Goal: Transaction & Acquisition: Obtain resource

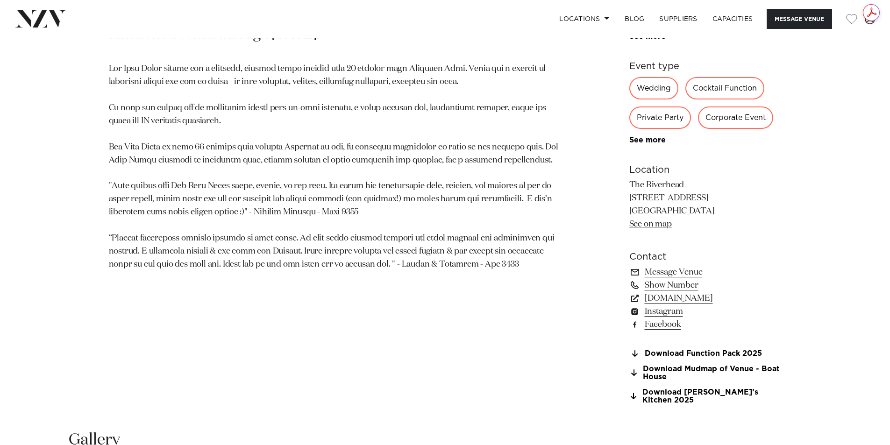
scroll to position [654, 0]
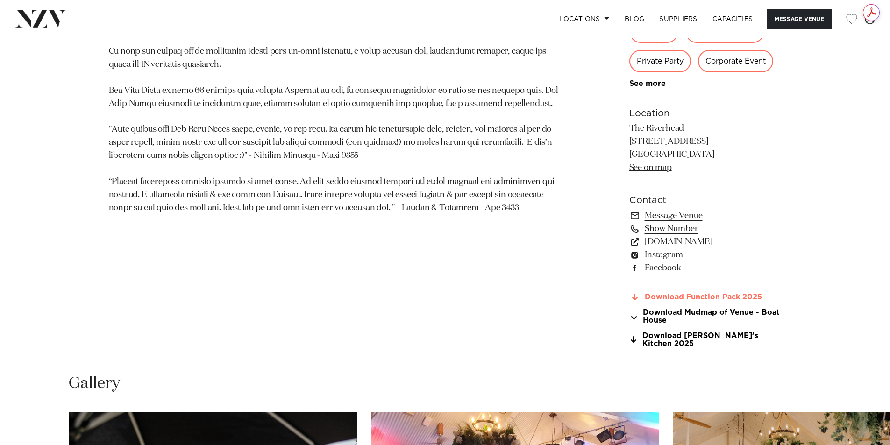
click at [751, 295] on link "Download Function Pack 2025" at bounding box center [705, 297] width 152 height 8
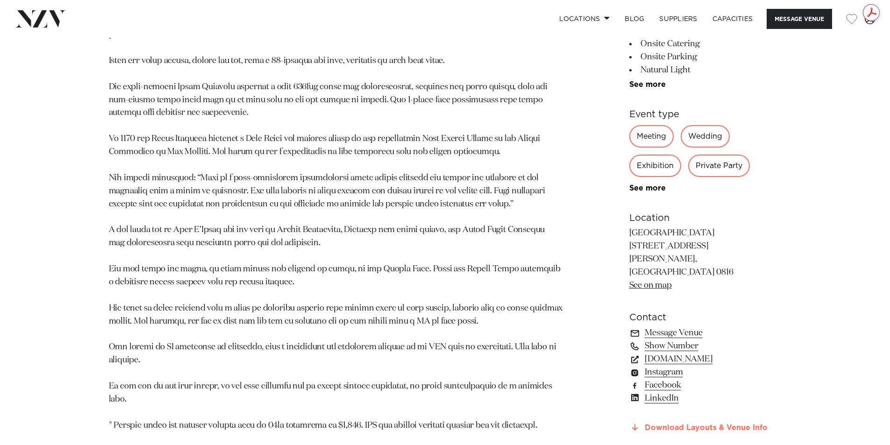
click at [702, 424] on link "Download Layouts & Venue Info" at bounding box center [705, 428] width 152 height 8
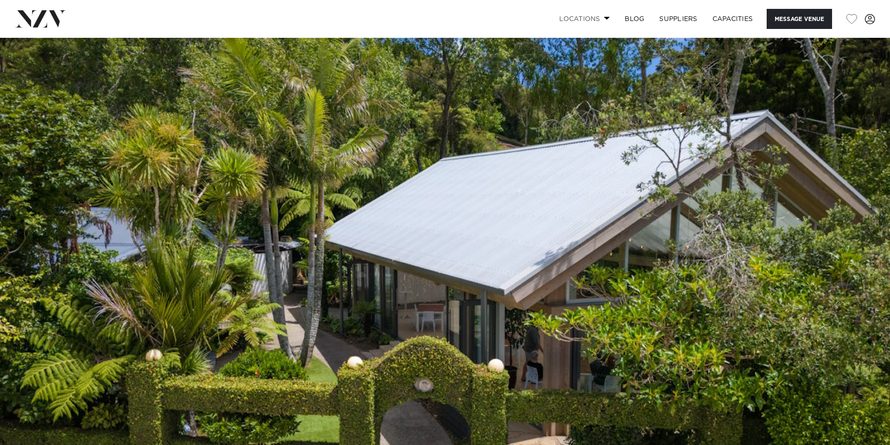
click at [581, 15] on link "Locations" at bounding box center [584, 19] width 65 height 20
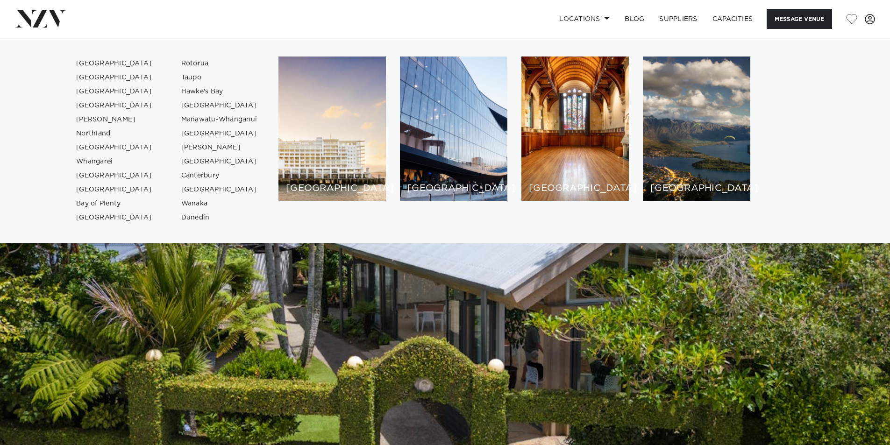
click at [284, 313] on img at bounding box center [445, 246] width 890 height 417
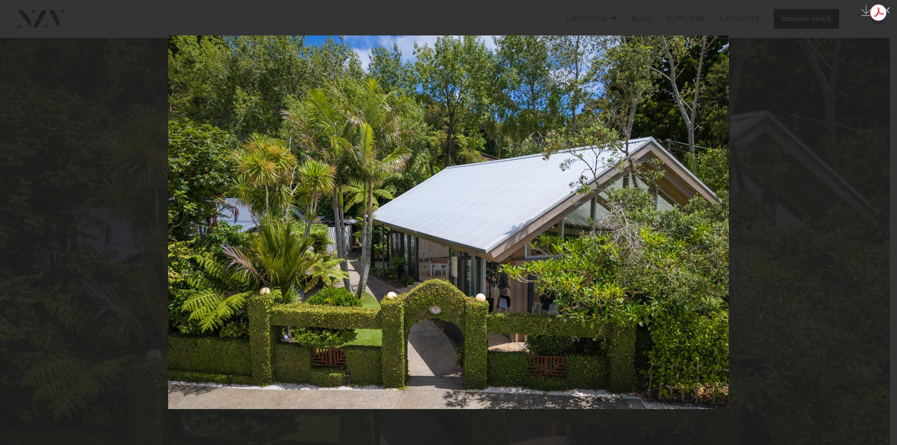
click at [888, 8] on div "Get summaries and key insights using AI Assistant powered by Adobe Acrobat" at bounding box center [883, 12] width 27 height 17
click at [875, 10] on icon at bounding box center [878, 12] width 15 height 15
click at [887, 11] on div "Get summaries and key insights using AI Assistant powered by Adobe Acrobat" at bounding box center [883, 12] width 27 height 17
drag, startPoint x: 873, startPoint y: 32, endPoint x: 1655, endPoint y: 71, distance: 782.8
click at [871, 32] on html at bounding box center [878, 34] width 15 height 16
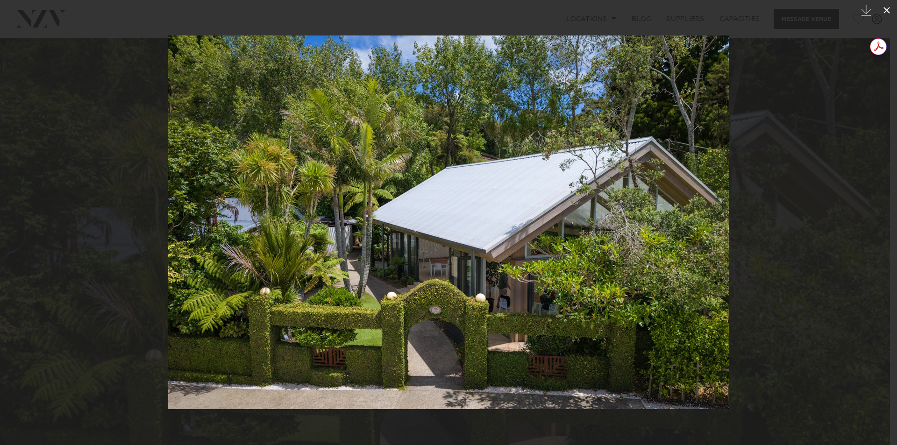
click at [887, 8] on icon at bounding box center [886, 10] width 11 height 11
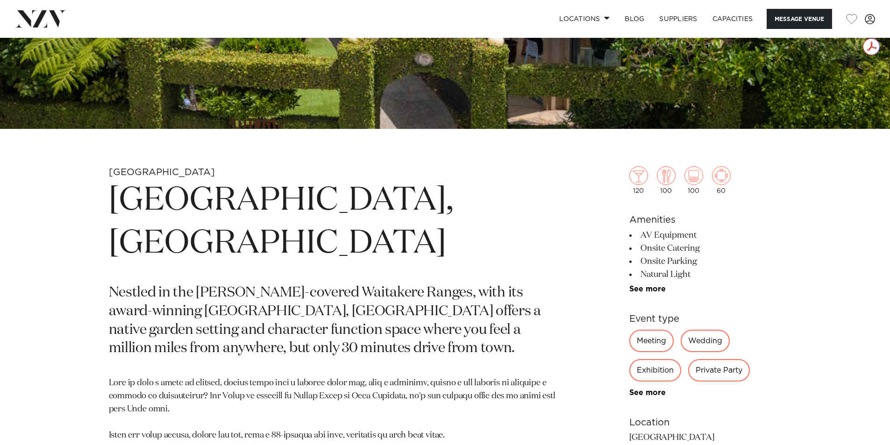
scroll to position [327, 0]
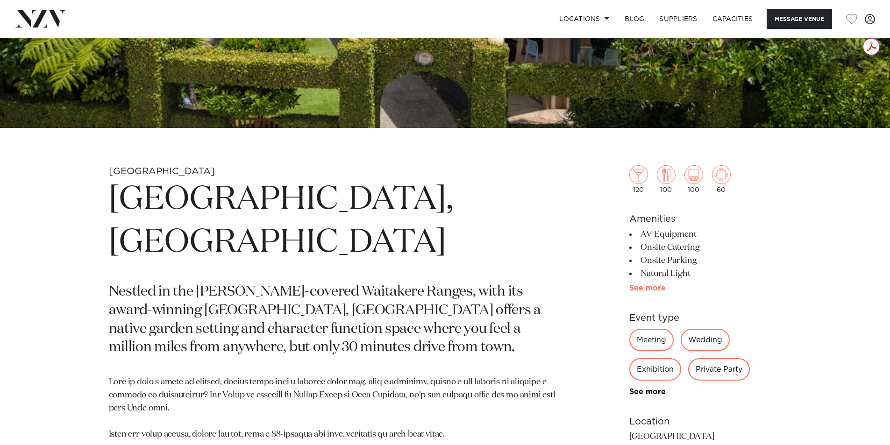
click at [651, 287] on link "See more" at bounding box center [665, 287] width 73 height 7
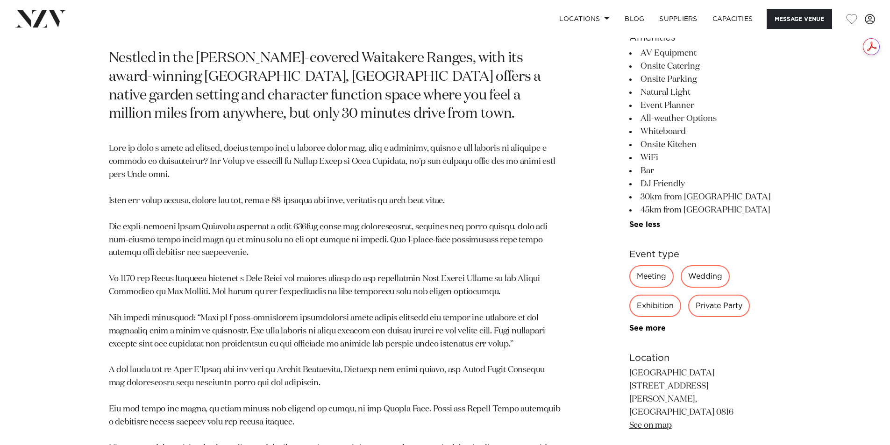
scroll to position [607, 0]
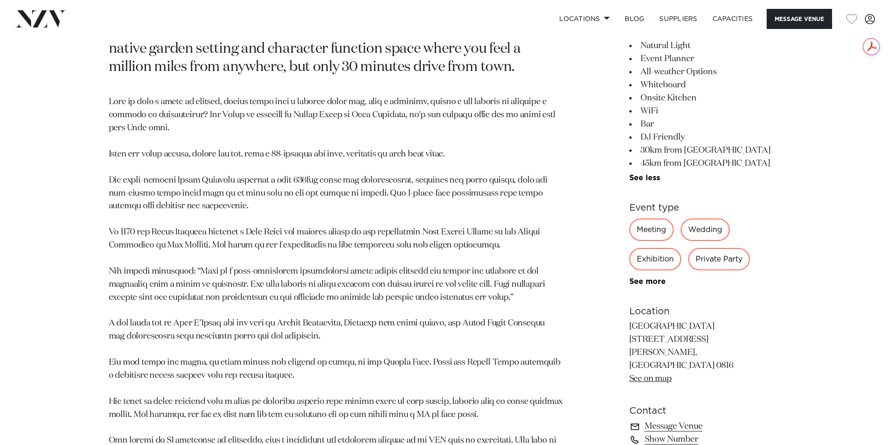
click at [629, 320] on p "Tui Hills 1012 Scenic Drive North Swanson, Auckland 0816 See on map" at bounding box center [705, 352] width 152 height 65
drag, startPoint x: 629, startPoint y: 305, endPoint x: 721, endPoint y: 323, distance: 93.7
click at [721, 323] on p "Tui Hills 1012 Scenic Drive North Swanson, Auckland 0816 See on map" at bounding box center [705, 352] width 152 height 65
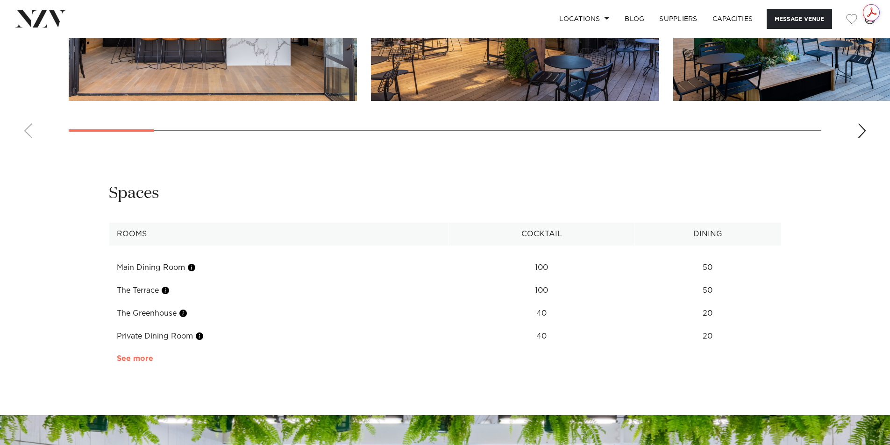
click at [121, 355] on link "See more" at bounding box center [153, 358] width 73 height 7
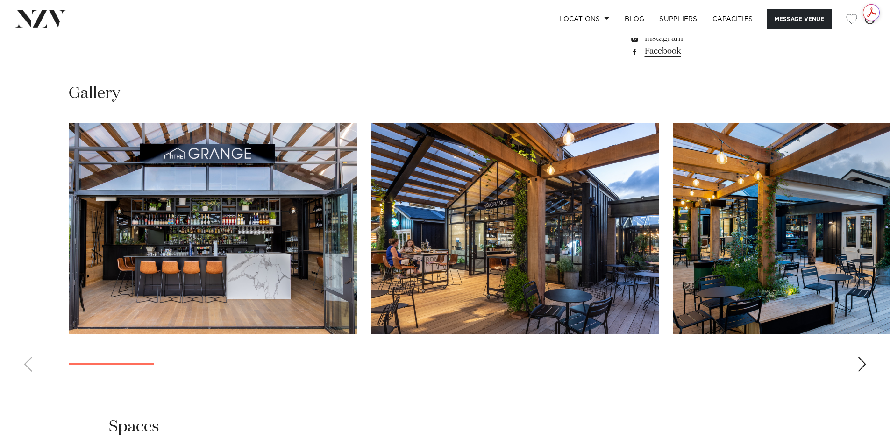
click at [865, 357] on div "Next slide" at bounding box center [861, 364] width 9 height 15
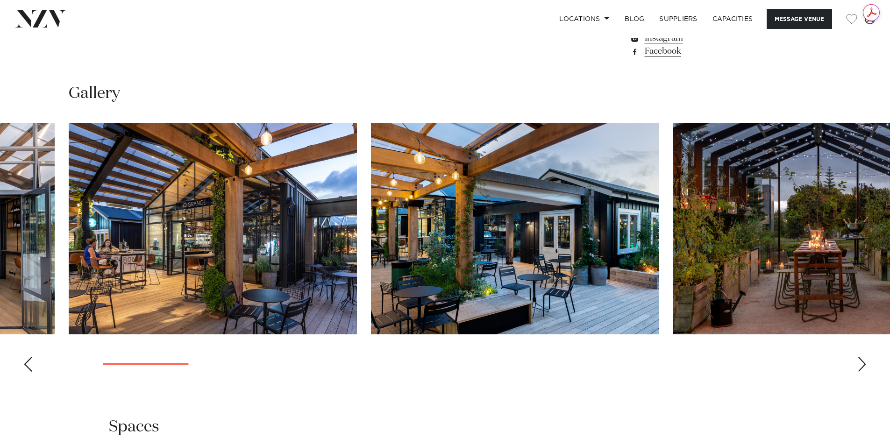
click at [865, 357] on div "Next slide" at bounding box center [861, 364] width 9 height 15
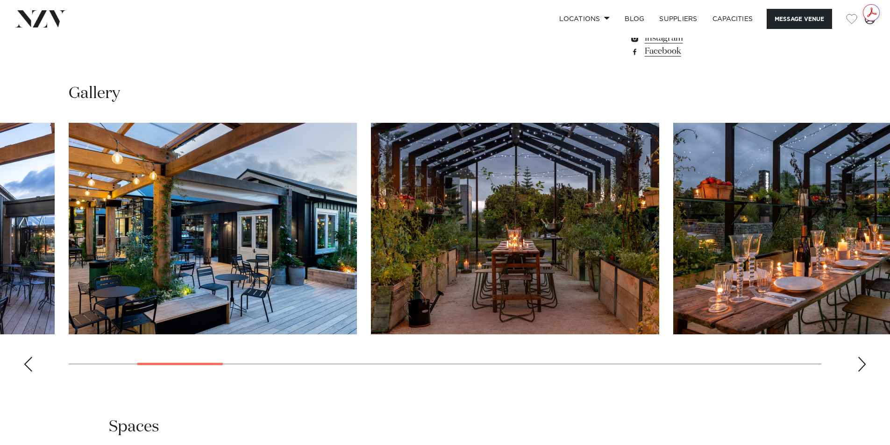
click at [865, 357] on div "Next slide" at bounding box center [861, 364] width 9 height 15
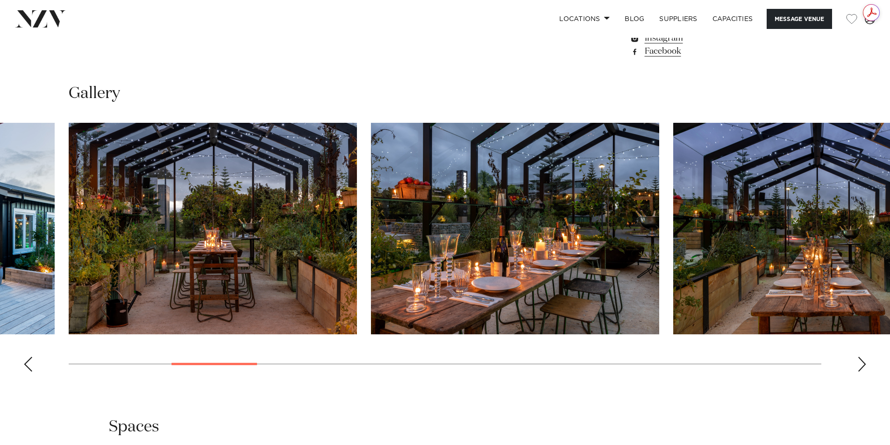
click at [865, 357] on div "Next slide" at bounding box center [861, 364] width 9 height 15
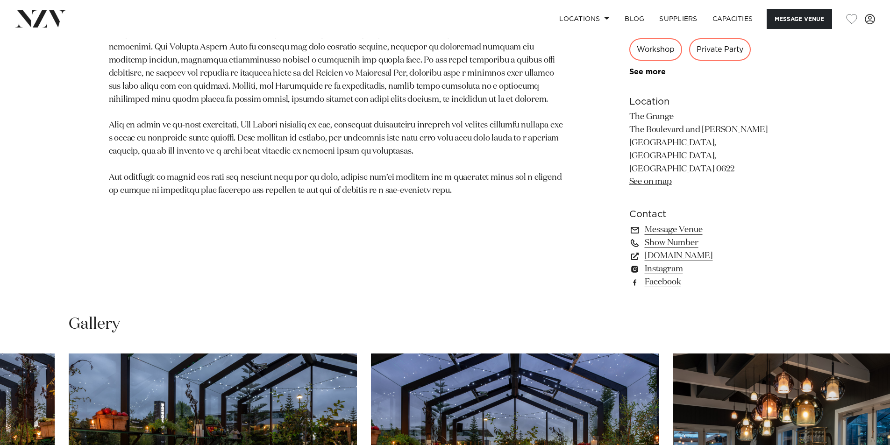
scroll to position [709, 0]
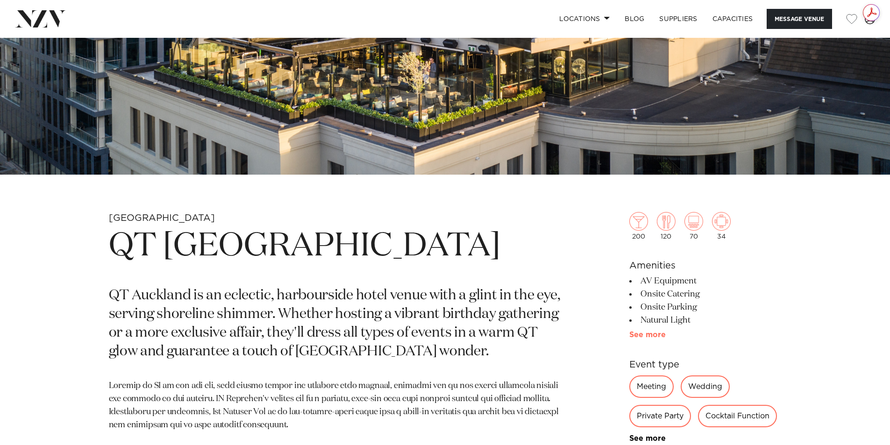
click at [644, 333] on link "See more" at bounding box center [665, 334] width 73 height 7
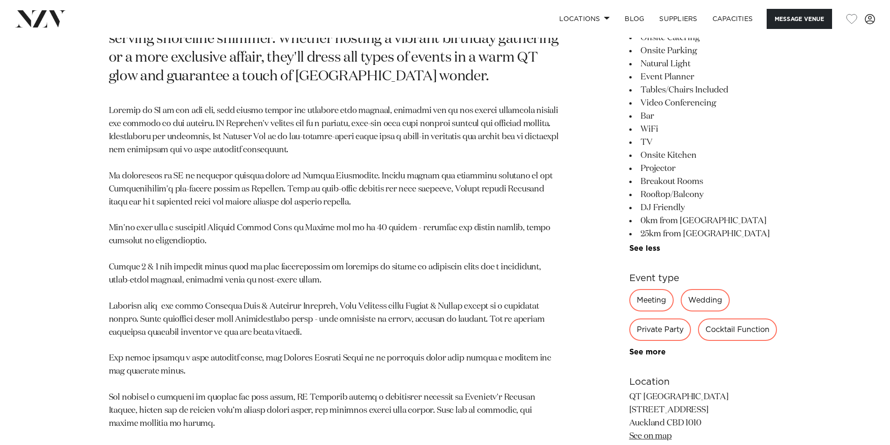
scroll to position [560, 0]
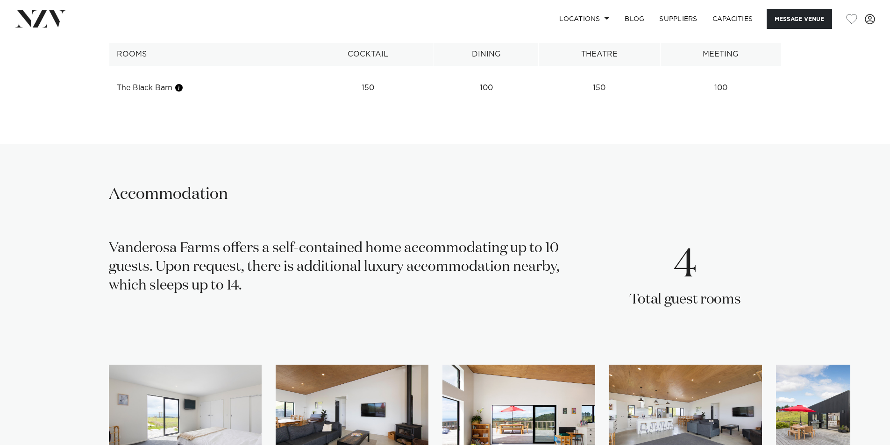
scroll to position [1448, 0]
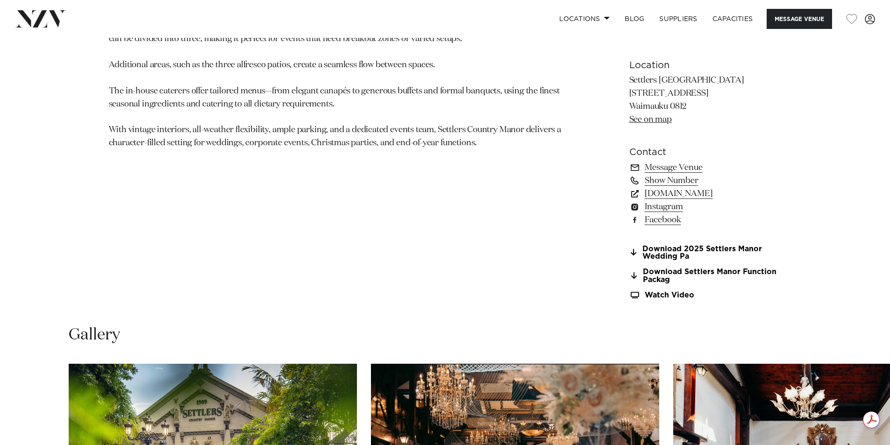
scroll to position [701, 0]
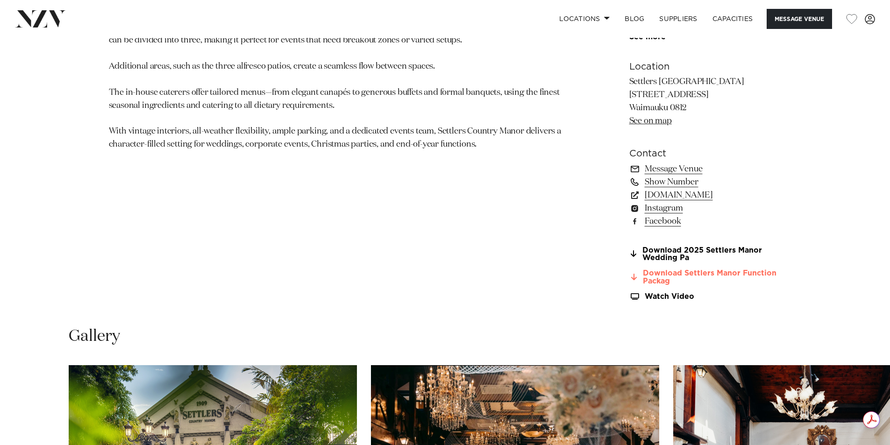
click at [661, 275] on link "Download Settlers Manor Function Packag" at bounding box center [705, 277] width 152 height 16
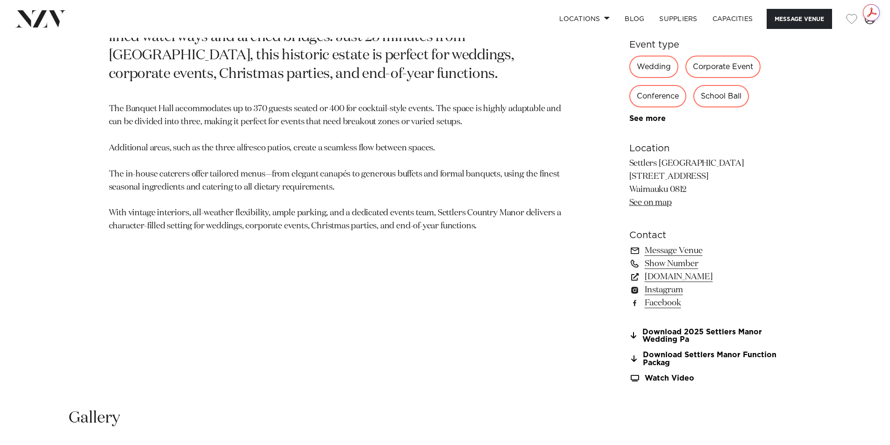
scroll to position [0, 0]
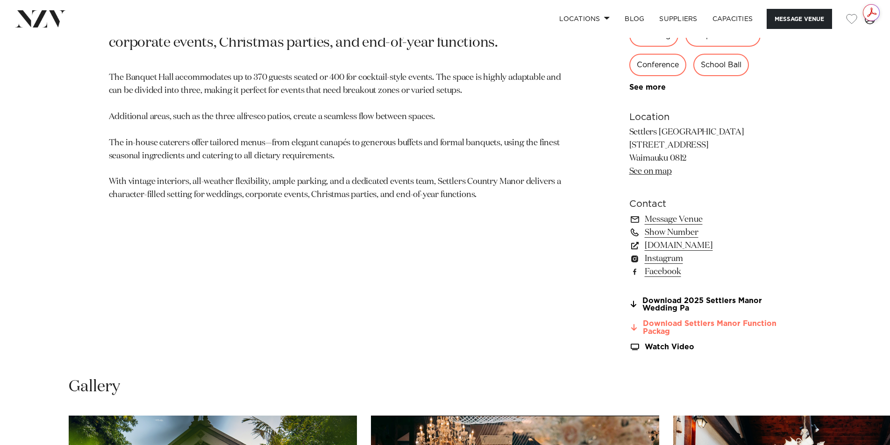
click at [744, 324] on link "Download Settlers Manor Function Packag" at bounding box center [705, 328] width 152 height 16
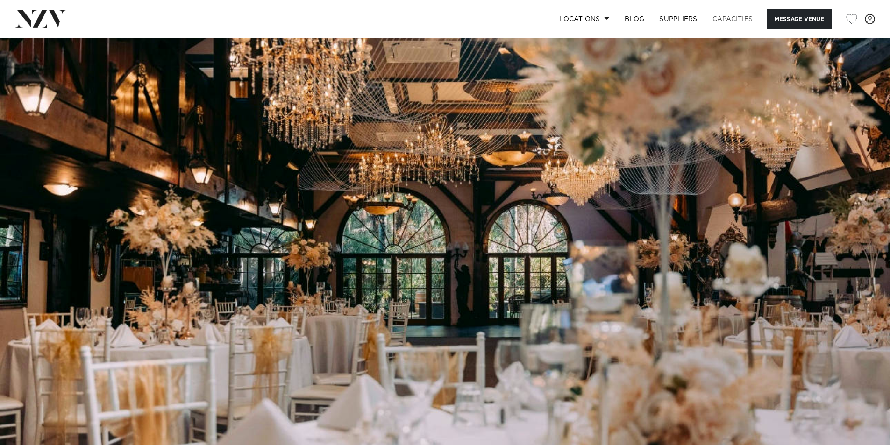
click at [717, 19] on link "Capacities" at bounding box center [733, 19] width 56 height 20
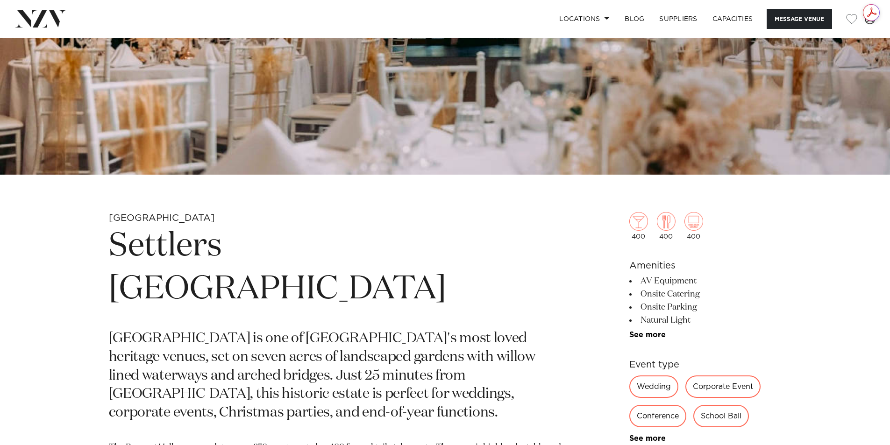
click at [745, 385] on div "Corporate Event" at bounding box center [722, 387] width 75 height 22
click at [717, 392] on div "Corporate Event" at bounding box center [722, 387] width 75 height 22
click at [716, 390] on div "Corporate Event" at bounding box center [722, 387] width 75 height 22
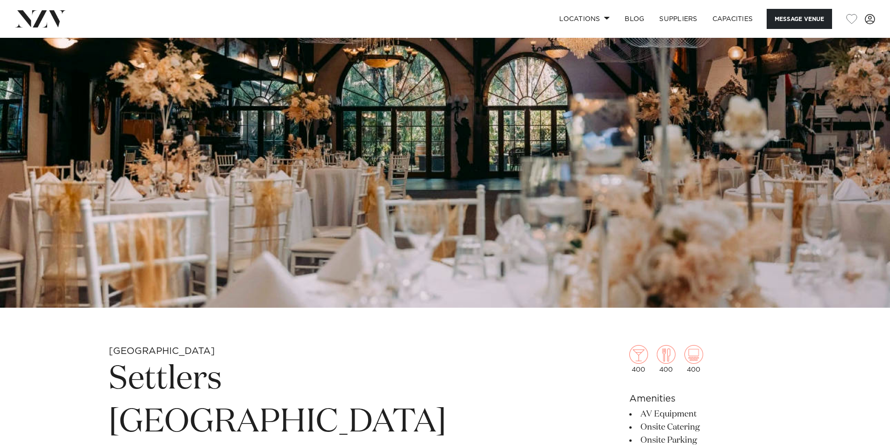
scroll to position [93, 0]
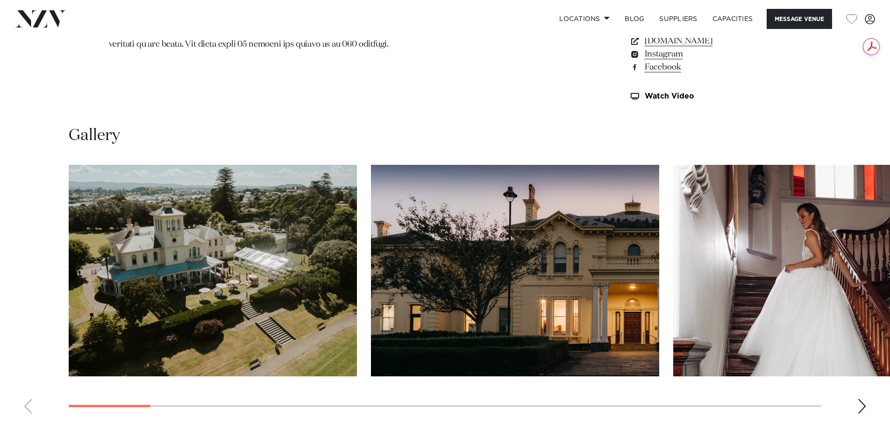
scroll to position [981, 0]
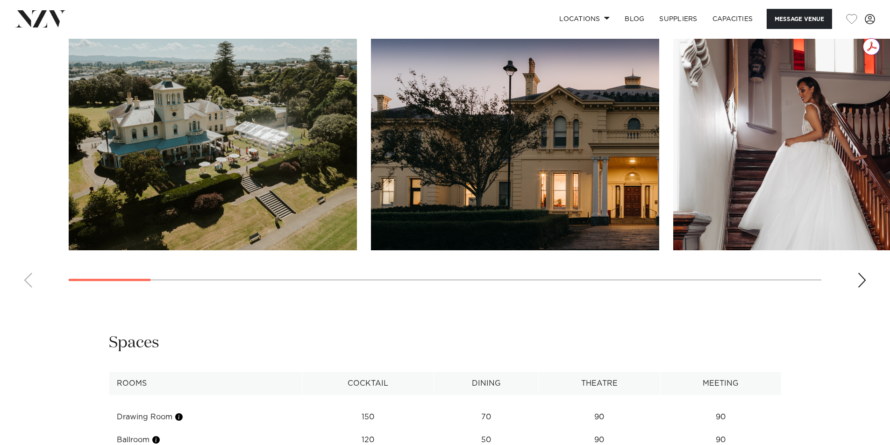
click at [863, 275] on div "Next slide" at bounding box center [861, 280] width 9 height 15
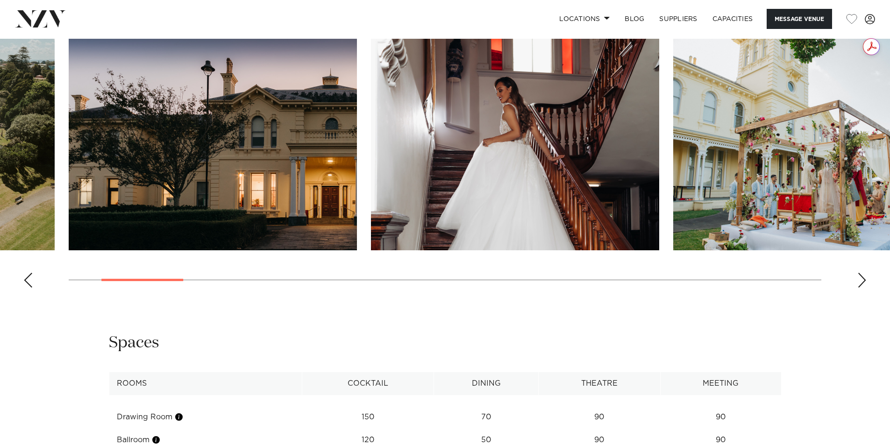
click at [863, 275] on div "Next slide" at bounding box center [861, 280] width 9 height 15
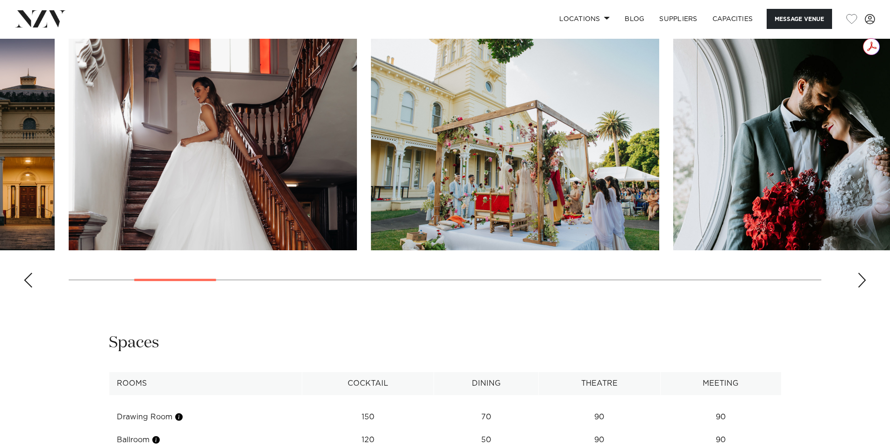
click at [863, 275] on div "Next slide" at bounding box center [861, 280] width 9 height 15
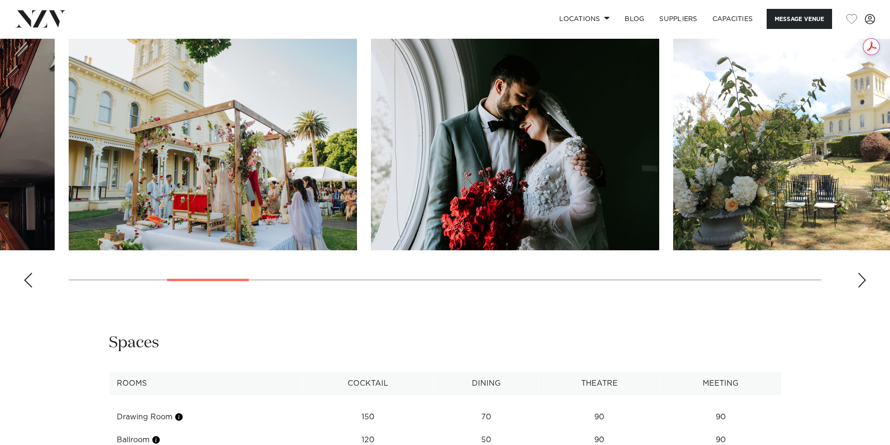
click at [863, 275] on div "Next slide" at bounding box center [861, 280] width 9 height 15
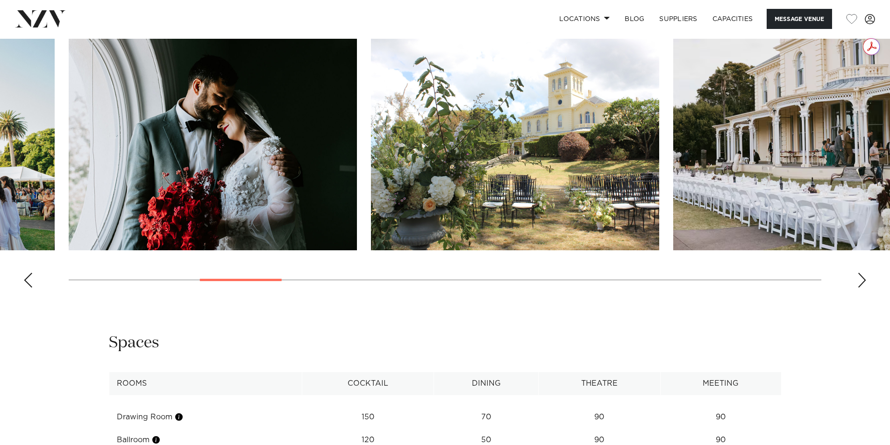
click at [863, 275] on div "Next slide" at bounding box center [861, 280] width 9 height 15
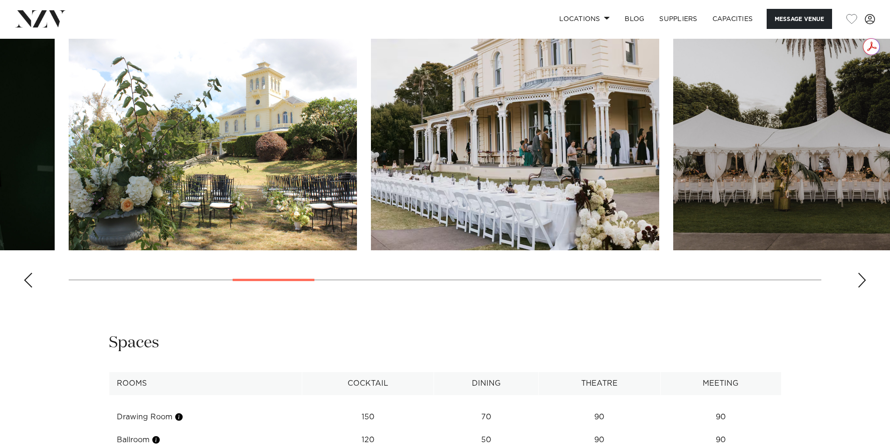
click at [863, 275] on div "Next slide" at bounding box center [861, 280] width 9 height 15
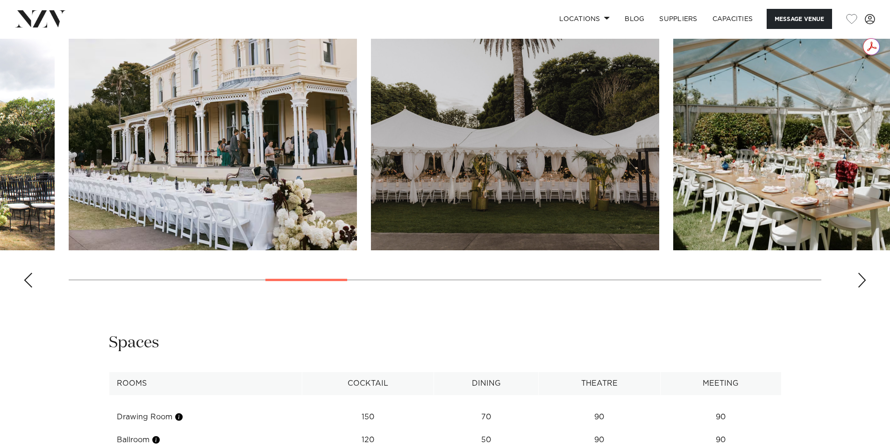
click at [863, 275] on div "Next slide" at bounding box center [861, 280] width 9 height 15
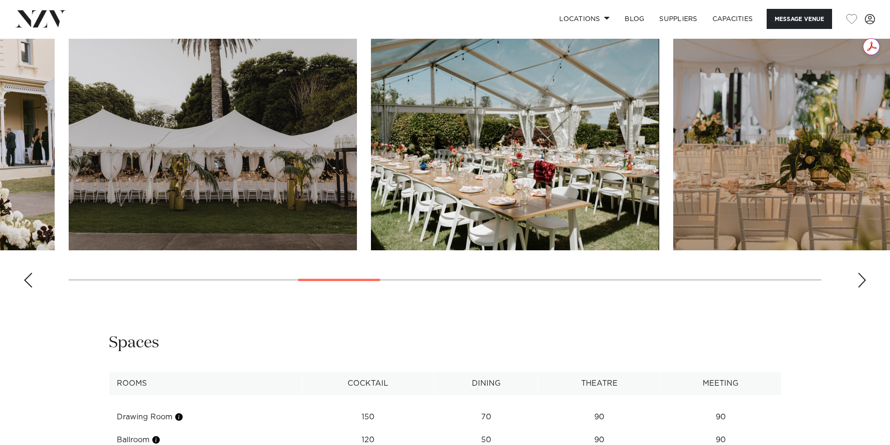
click at [863, 275] on div "Next slide" at bounding box center [861, 280] width 9 height 15
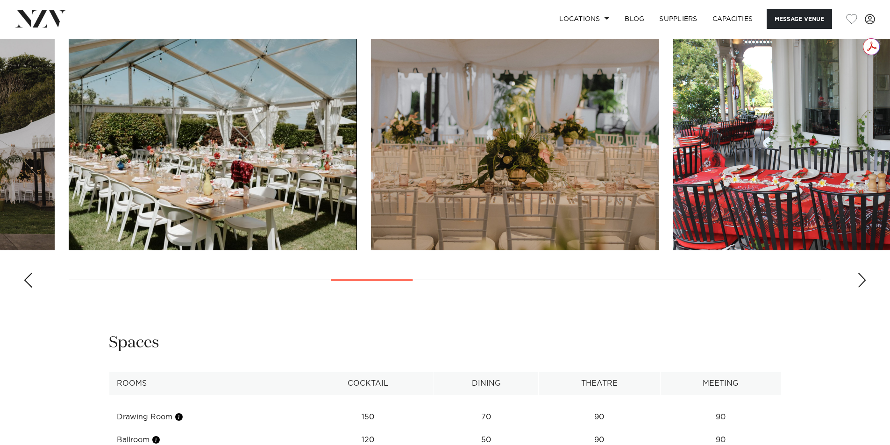
click at [863, 275] on div "Next slide" at bounding box center [861, 280] width 9 height 15
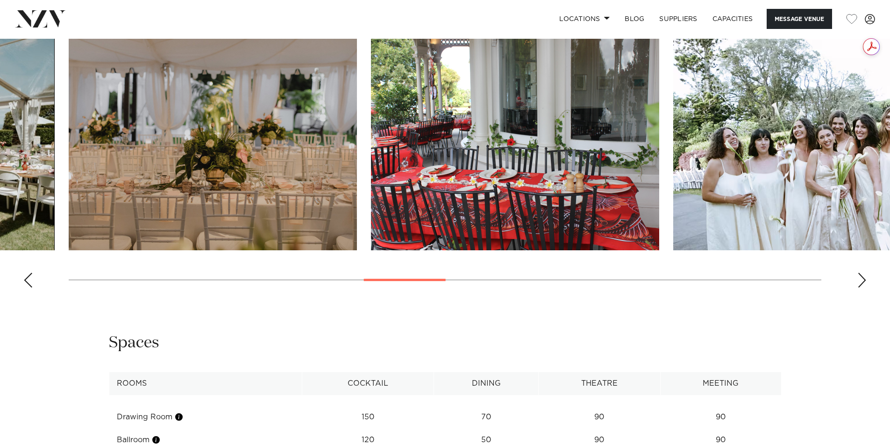
click at [863, 275] on div "Next slide" at bounding box center [861, 280] width 9 height 15
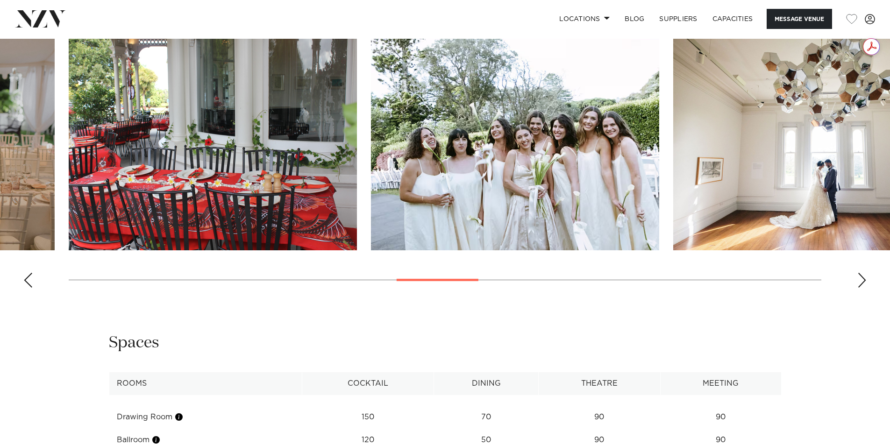
click at [863, 275] on div "Next slide" at bounding box center [861, 280] width 9 height 15
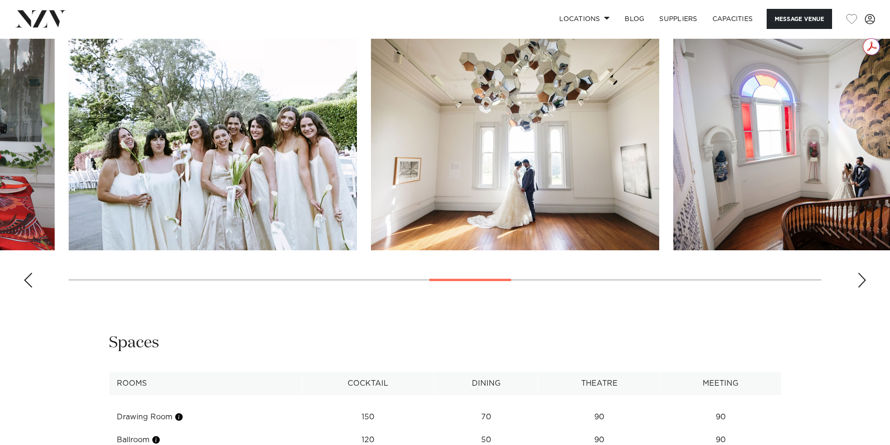
click at [863, 275] on div "Next slide" at bounding box center [861, 280] width 9 height 15
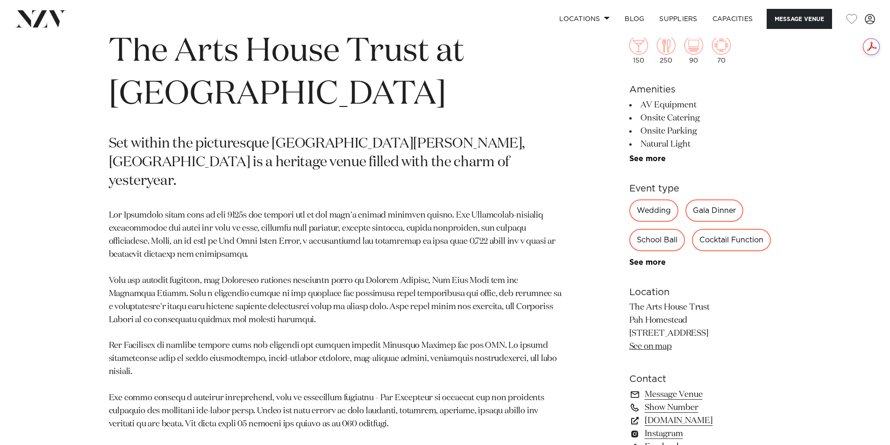
scroll to position [467, 0]
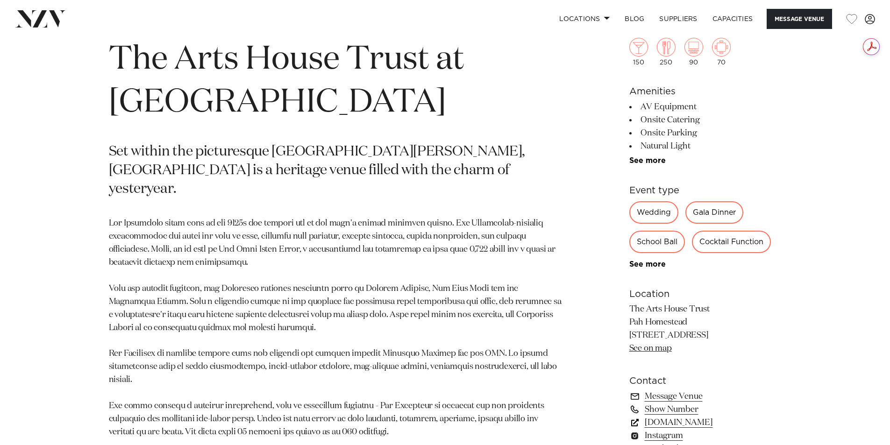
click at [702, 423] on link "[DOMAIN_NAME]" at bounding box center [705, 422] width 152 height 13
